Goal: Transaction & Acquisition: Book appointment/travel/reservation

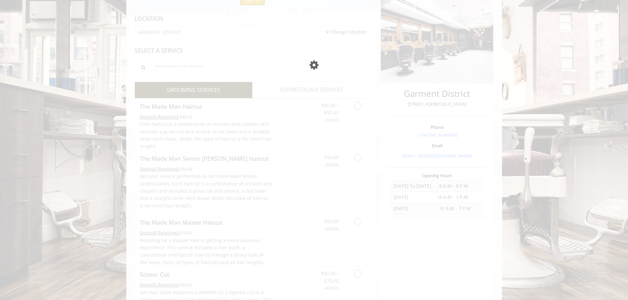
scroll to position [86, 0]
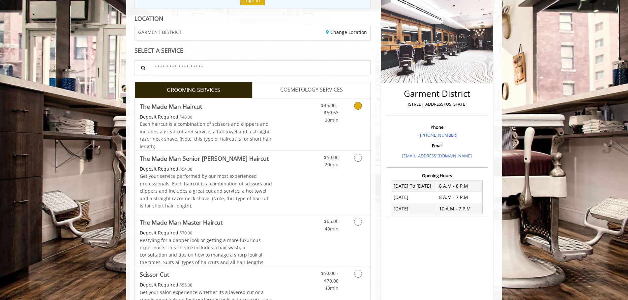
click at [359, 106] on icon "Grooming services" at bounding box center [358, 106] width 8 height 8
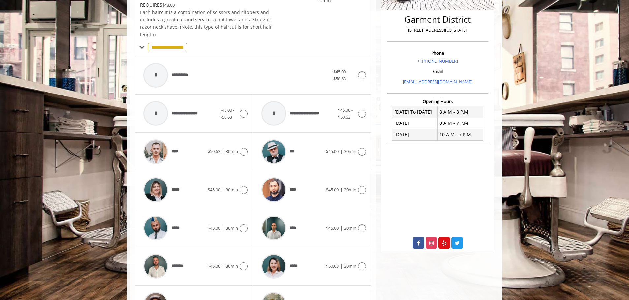
scroll to position [199, 0]
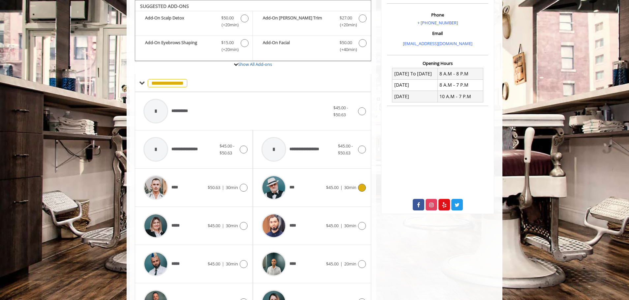
click at [356, 193] on div "*** $45.00 | 30min" at bounding box center [311, 187] width 107 height 31
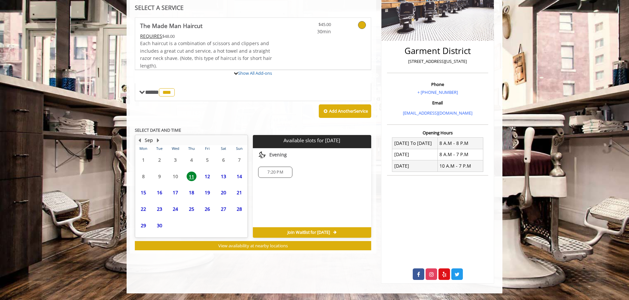
scroll to position [160, 0]
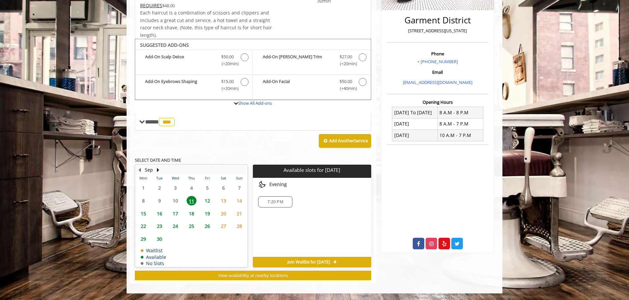
click at [211, 199] on span "12" at bounding box center [207, 201] width 10 height 10
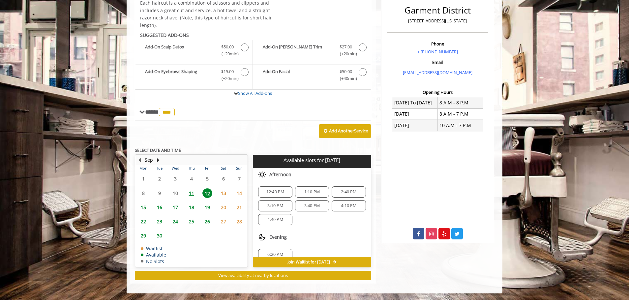
scroll to position [57, 0]
click at [272, 247] on span "6:20 PM" at bounding box center [274, 246] width 15 height 5
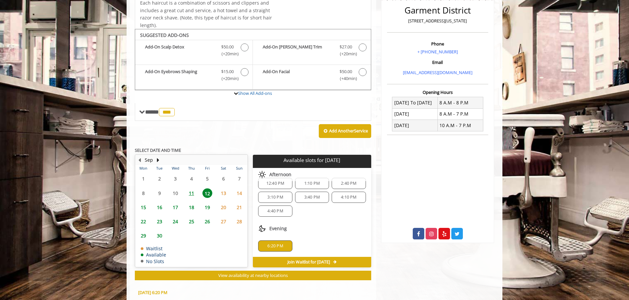
scroll to position [289, 0]
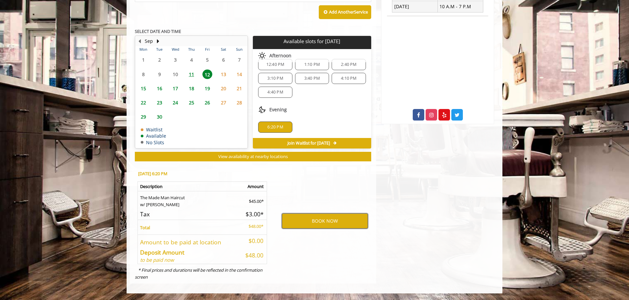
click at [306, 224] on button "BOOK NOW" at bounding box center [325, 221] width 86 height 15
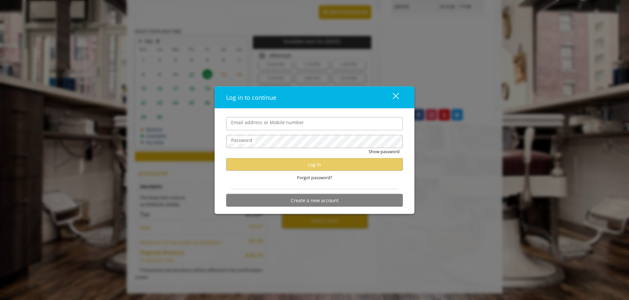
type input "**********"
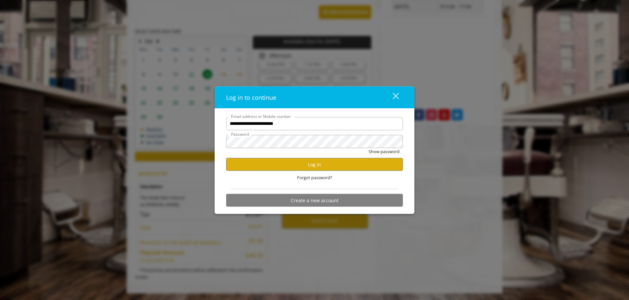
scroll to position [0, 0]
click at [301, 162] on button "Log in" at bounding box center [314, 164] width 177 height 13
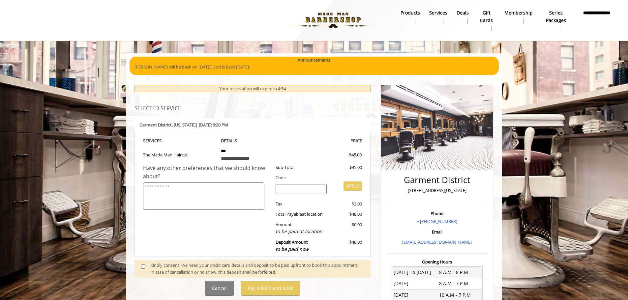
click at [139, 267] on span at bounding box center [145, 269] width 19 height 14
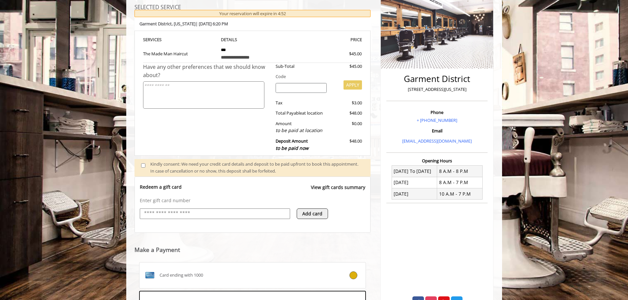
scroll to position [202, 0]
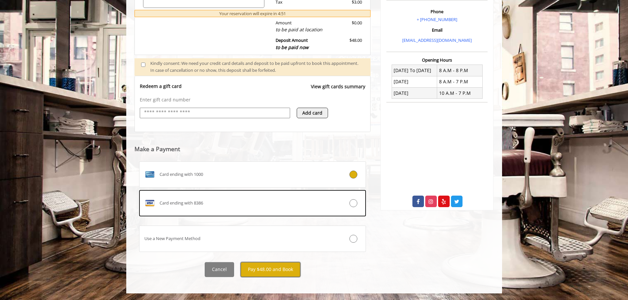
click at [277, 273] on button "Pay $48.00 and Book" at bounding box center [271, 269] width 60 height 15
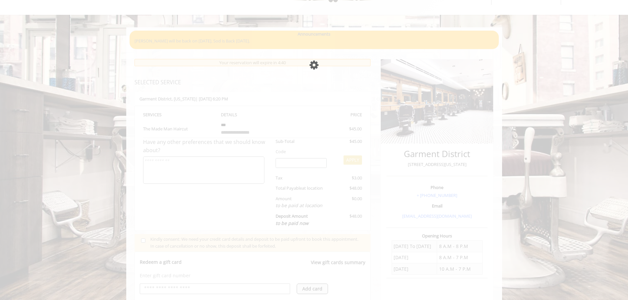
scroll to position [0, 0]
